Goal: Book appointment/travel/reservation

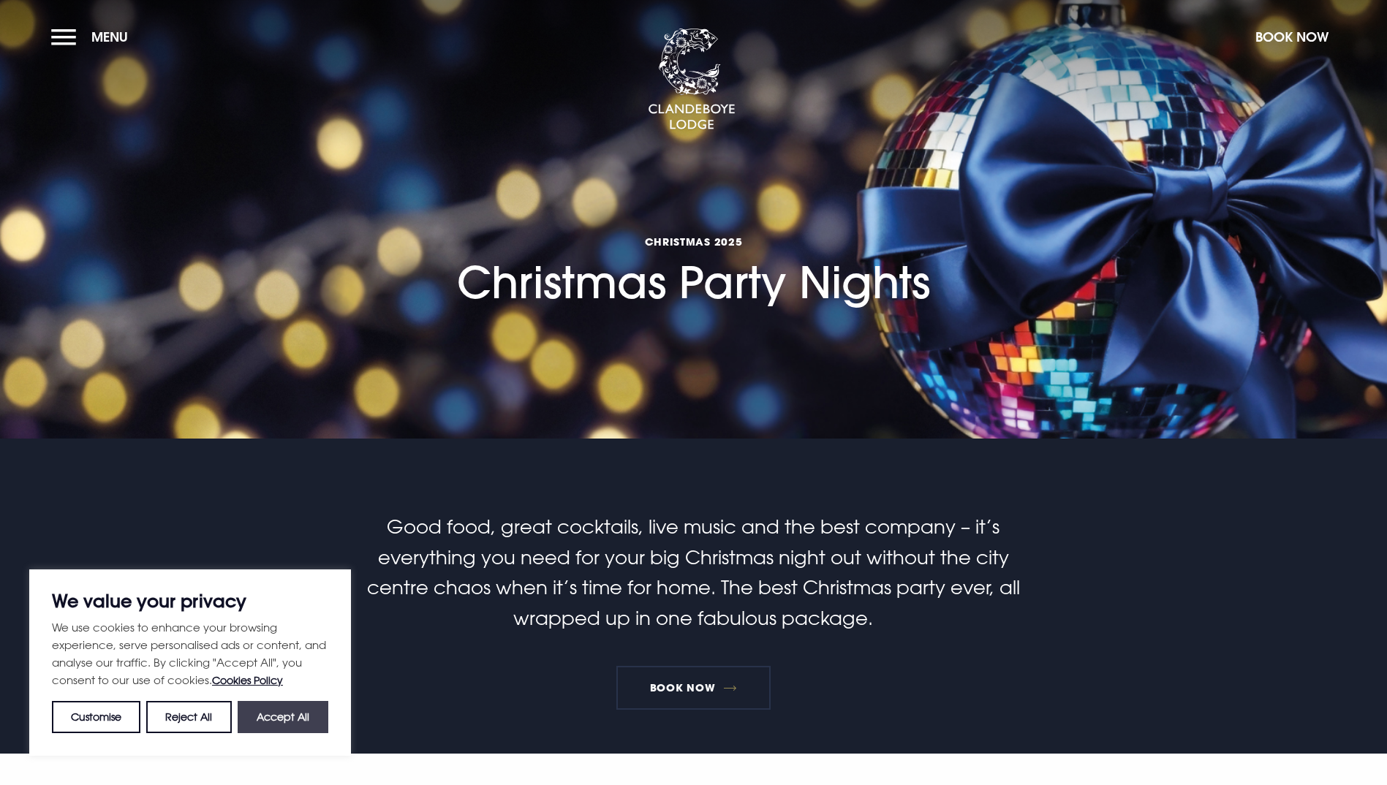
click at [276, 727] on button "Accept All" at bounding box center [283, 717] width 91 height 32
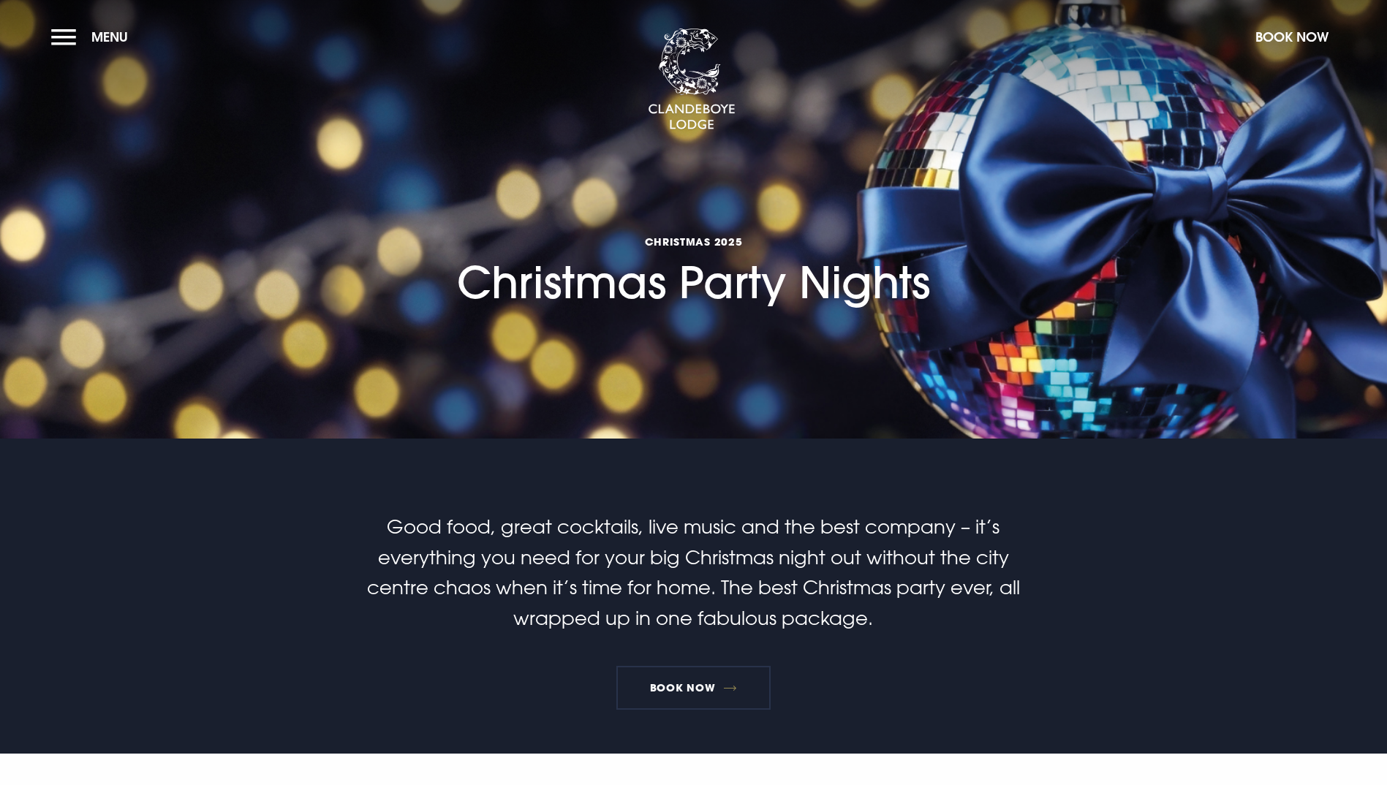
checkbox input "true"
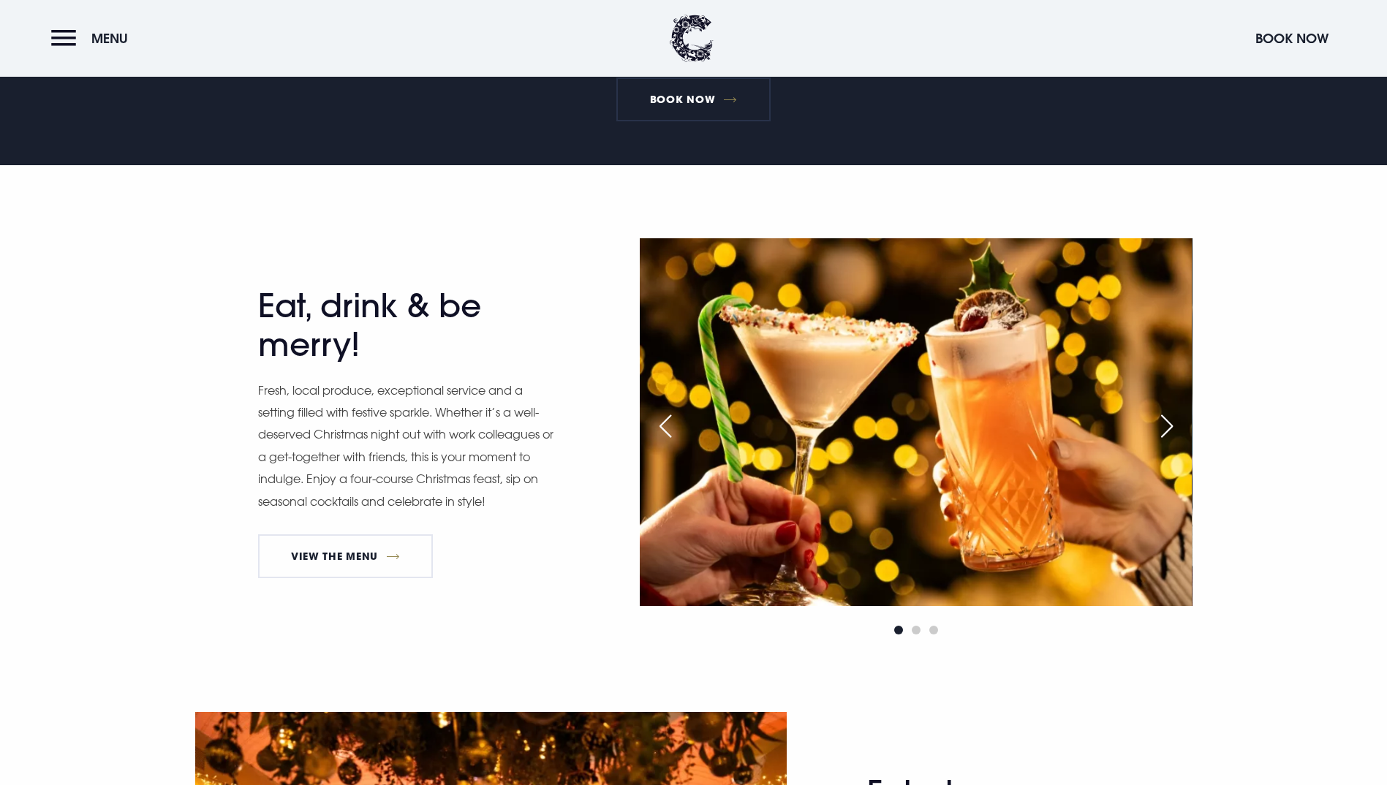
scroll to position [439, 0]
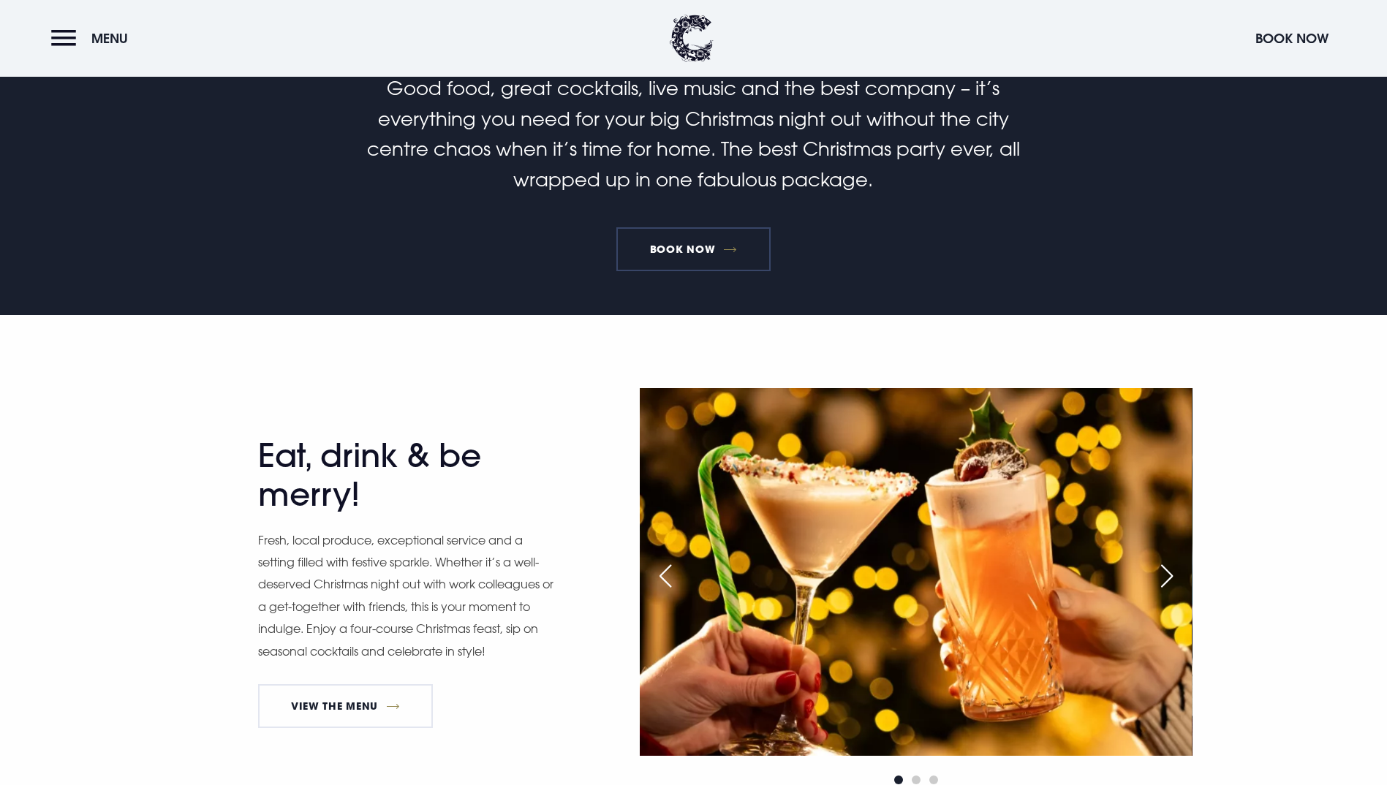
click at [730, 271] on link "Book Now" at bounding box center [692, 249] width 153 height 44
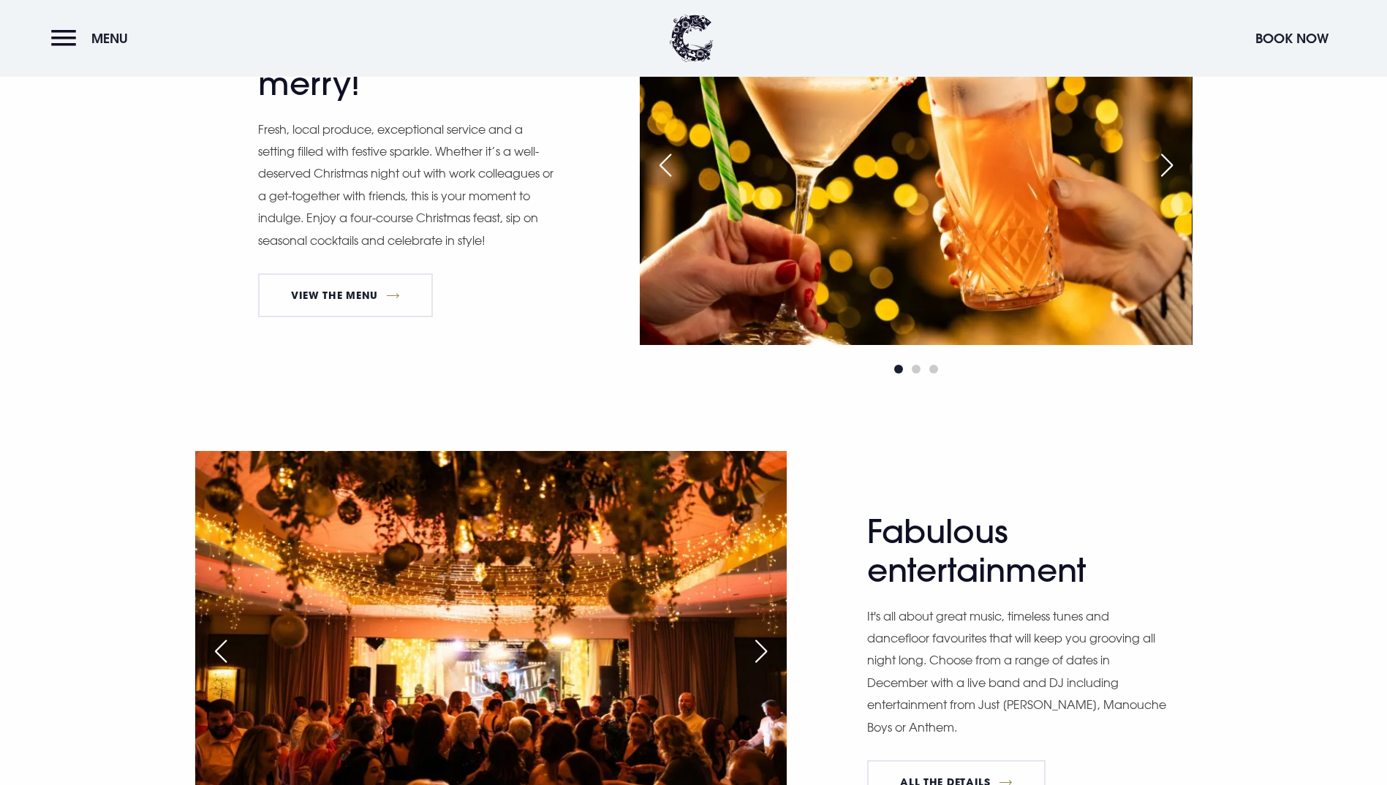
scroll to position [877, 0]
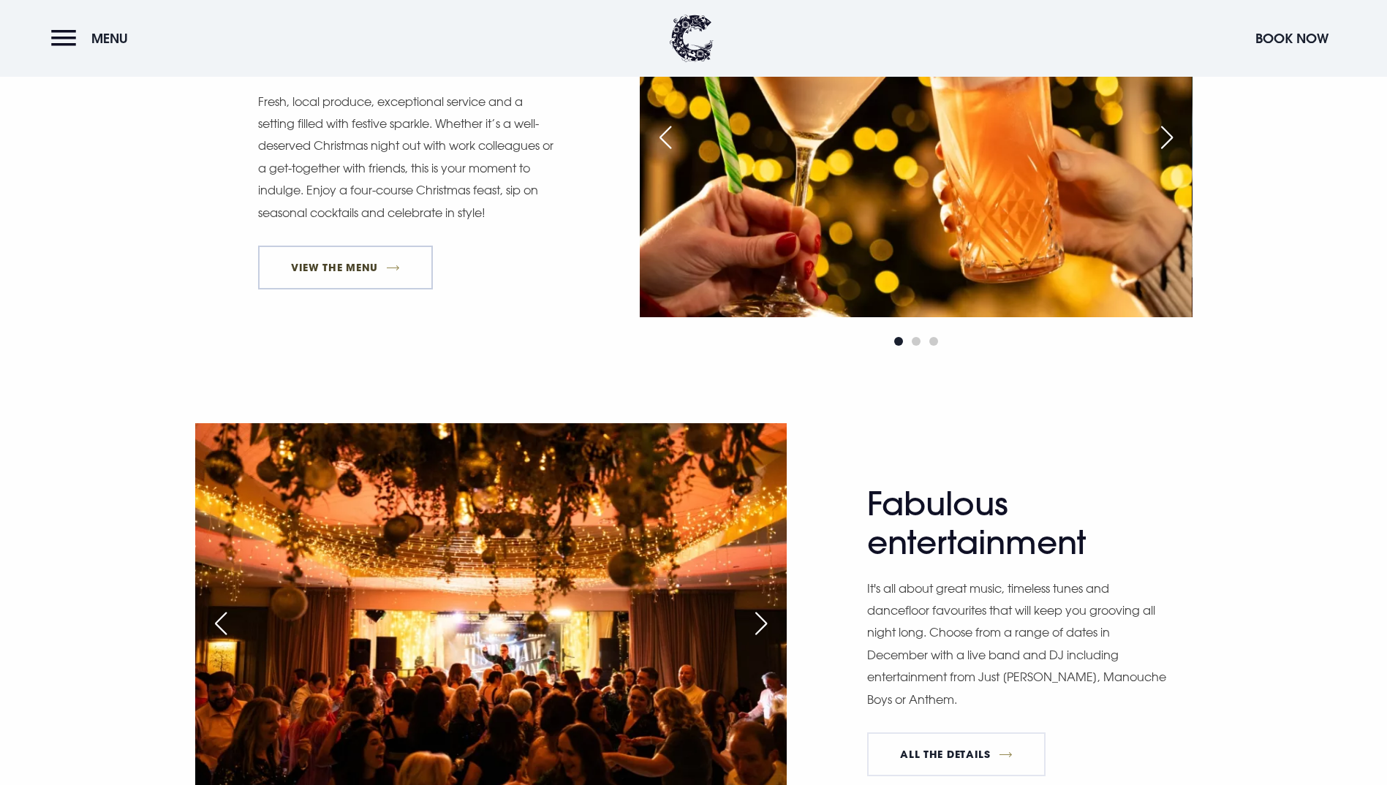
click at [356, 289] on link "View The Menu" at bounding box center [345, 268] width 175 height 44
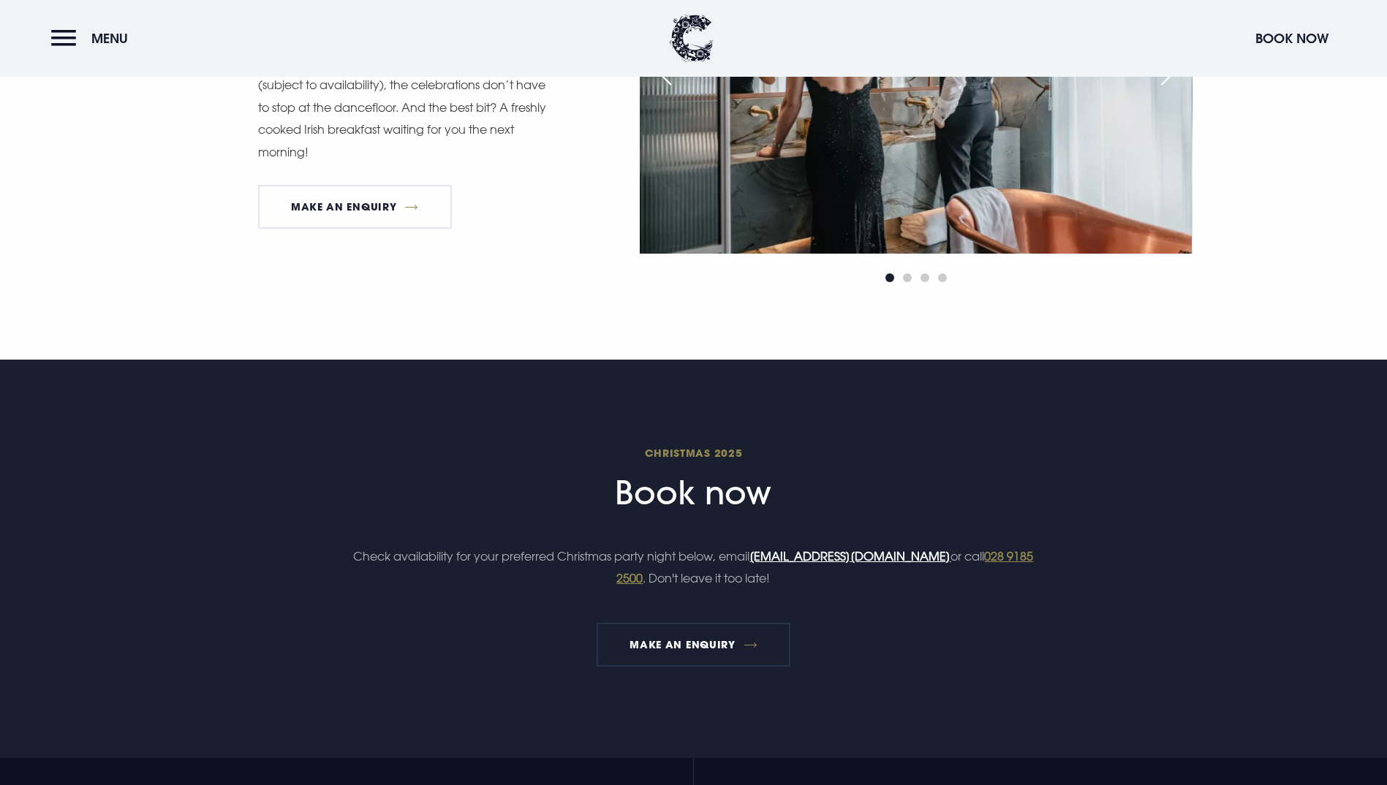
scroll to position [2047, 0]
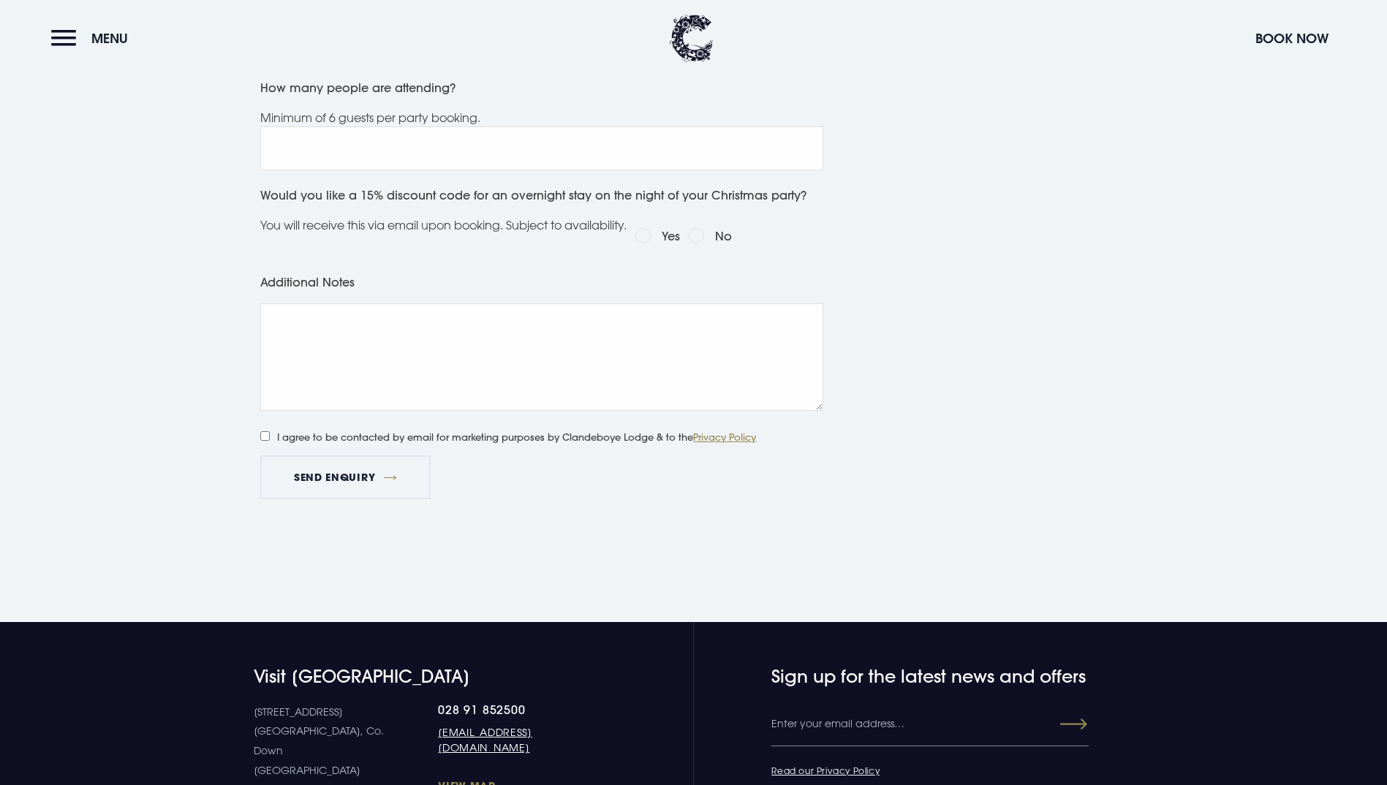
scroll to position [658, 0]
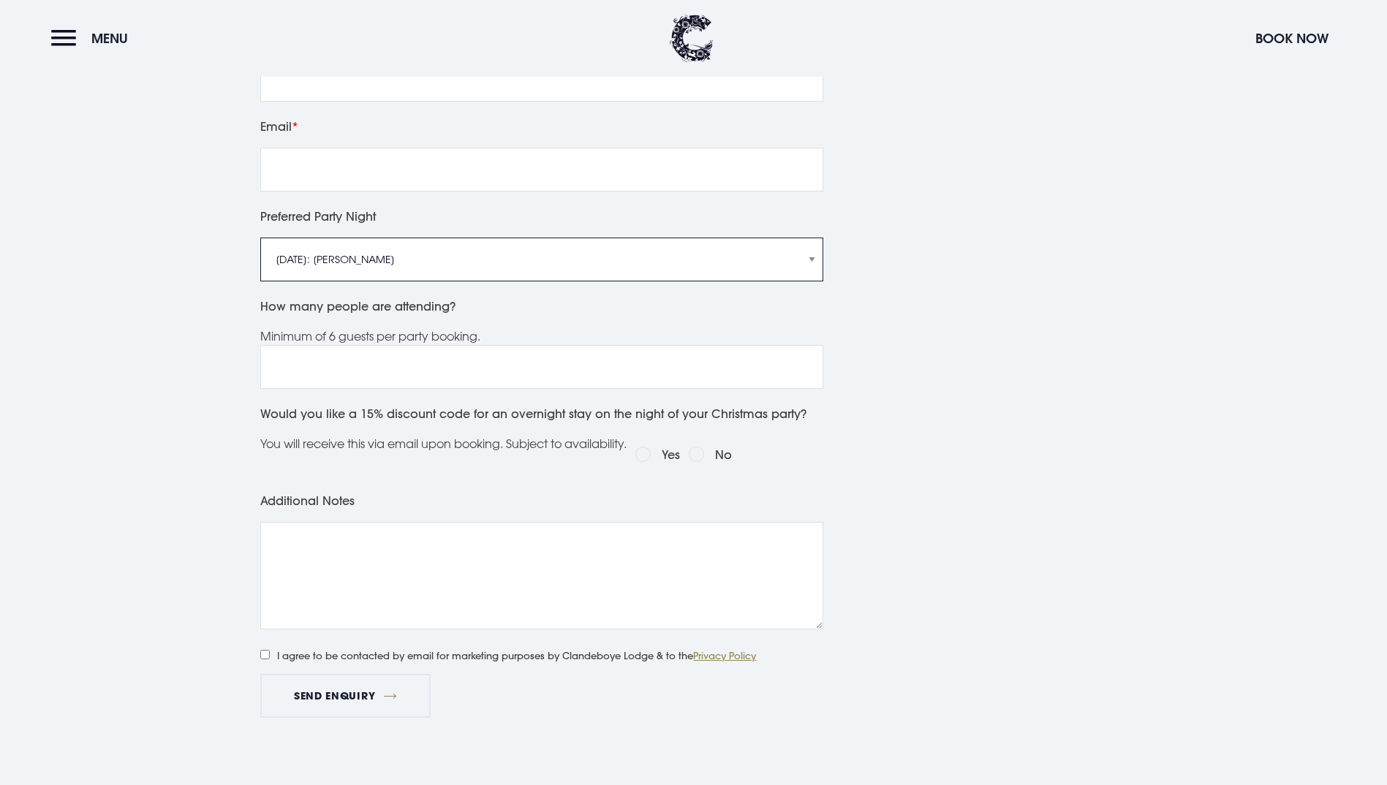
click at [477, 261] on select "[DATE]: [PERSON_NAME] [DATE]: Manouche Boys [DATE]: Manouche Boys [DATE]: Anthe…" at bounding box center [541, 260] width 563 height 44
click at [191, 281] on div "Leave this field blank Name Company Name Telephone Email Preferred Party Night …" at bounding box center [693, 301] width 1035 height 933
